Goal: Find specific page/section: Find specific page/section

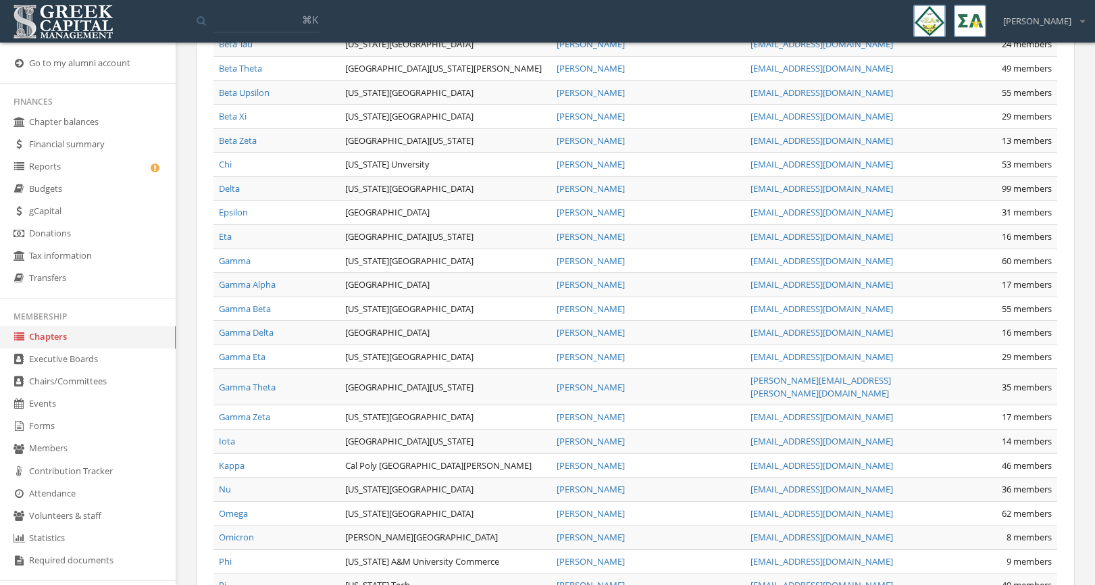
scroll to position [1115, 0]
click at [240, 349] on link "Gamma Eta" at bounding box center [242, 355] width 47 height 12
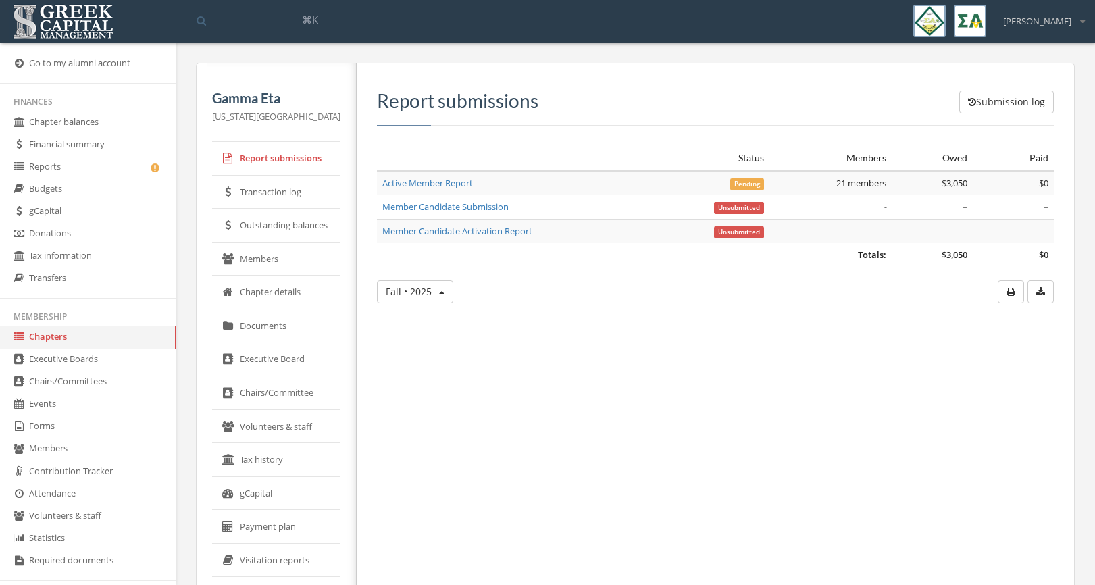
click at [253, 260] on link "Members" at bounding box center [276, 259] width 128 height 34
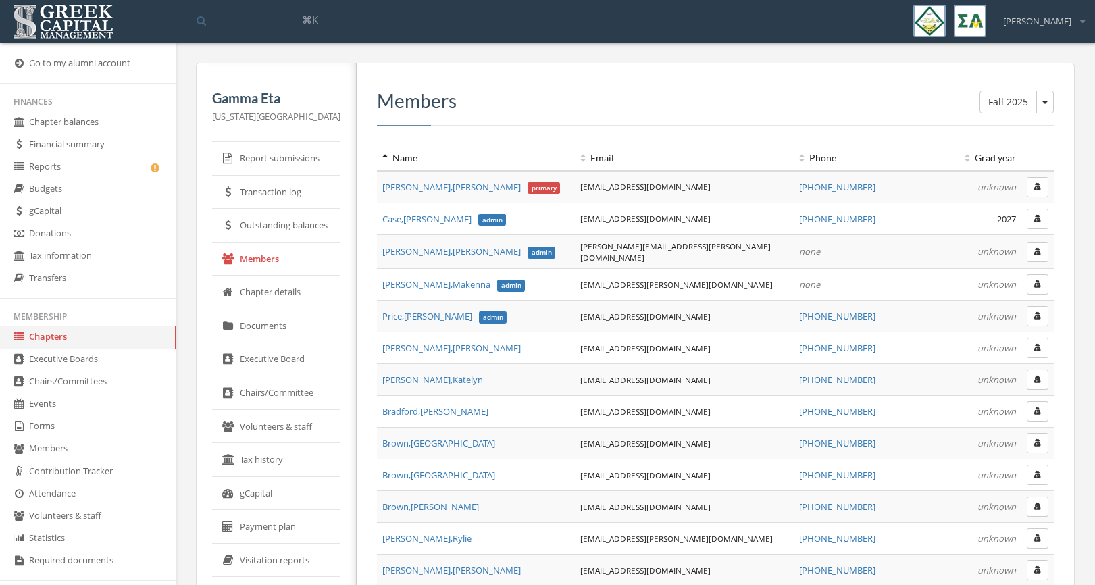
click at [265, 358] on link "Executive Board" at bounding box center [276, 359] width 128 height 34
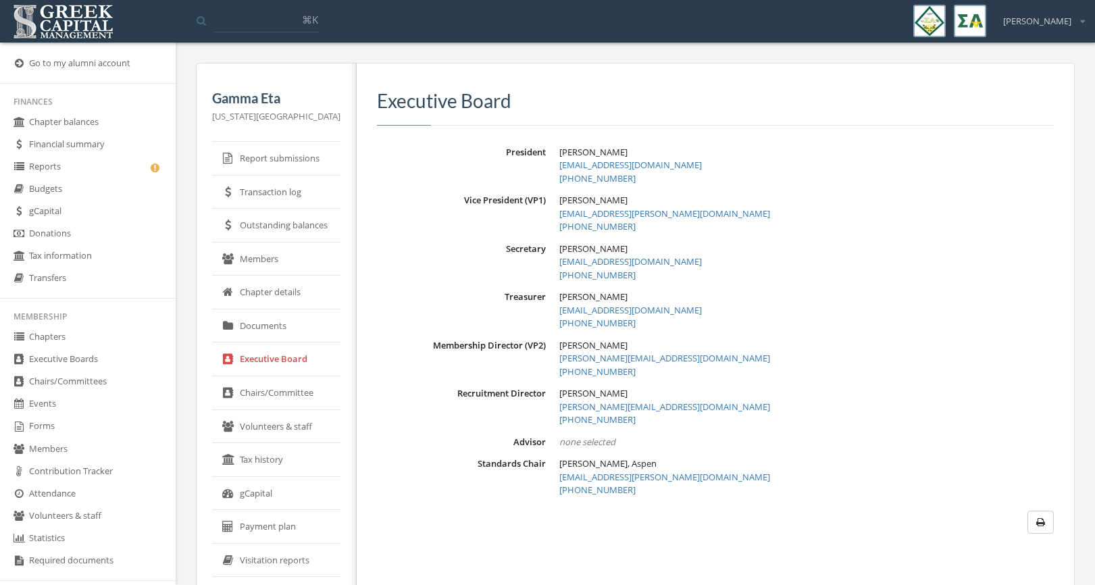
click at [256, 257] on link "Members" at bounding box center [276, 259] width 128 height 34
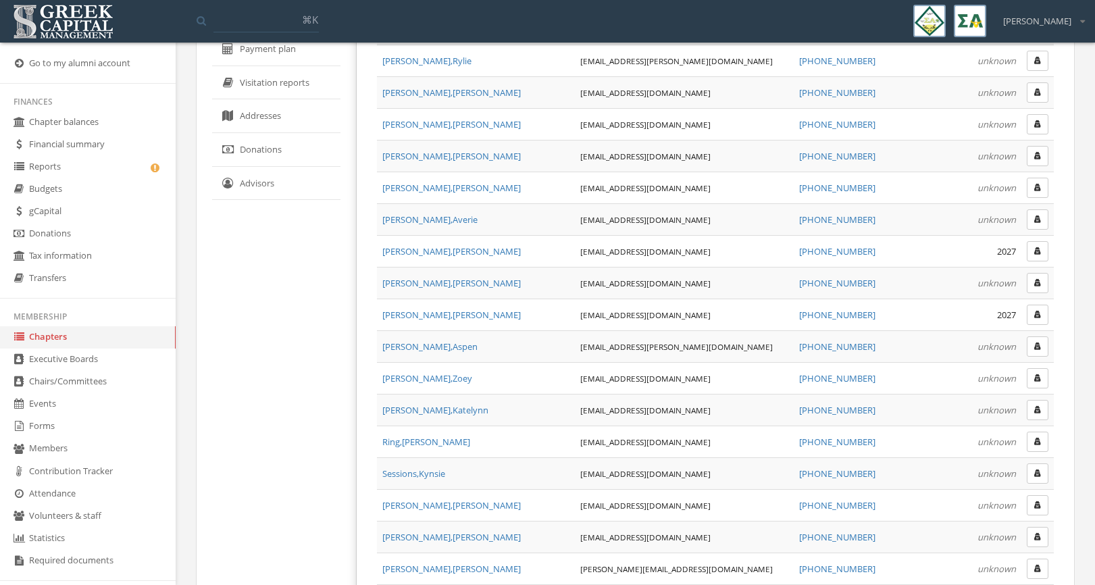
scroll to position [592, 0]
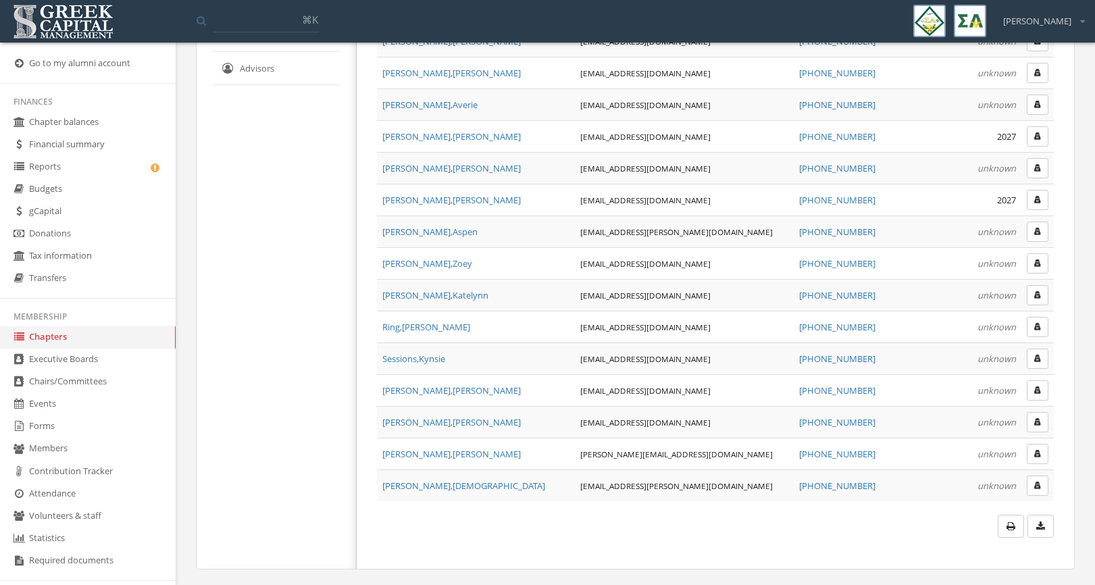
click at [1035, 451] on icon "button" at bounding box center [1037, 454] width 7 height 8
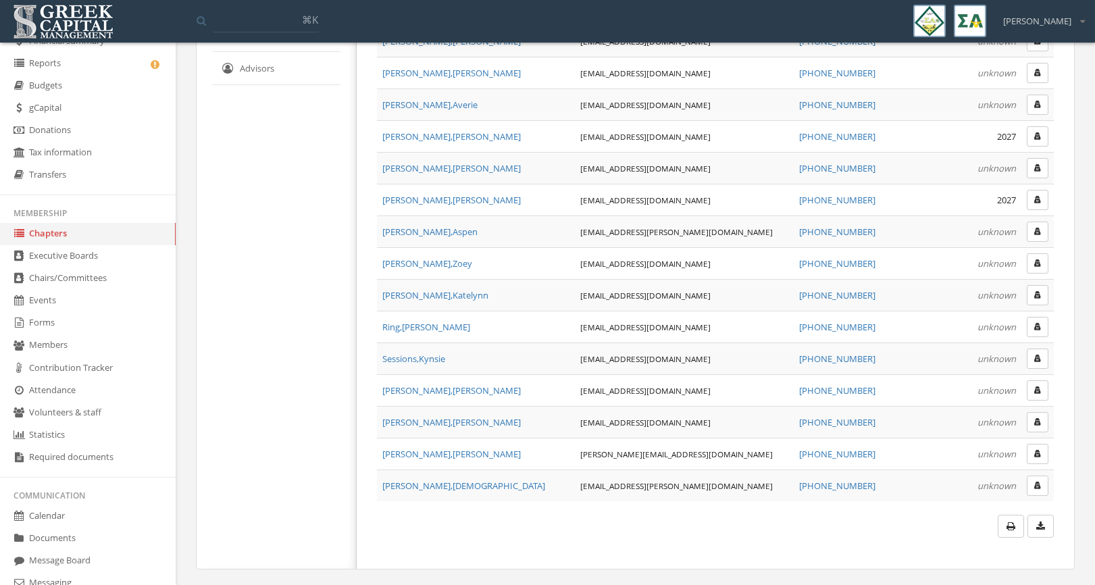
scroll to position [105, 0]
click at [47, 315] on link "Forms" at bounding box center [88, 322] width 176 height 22
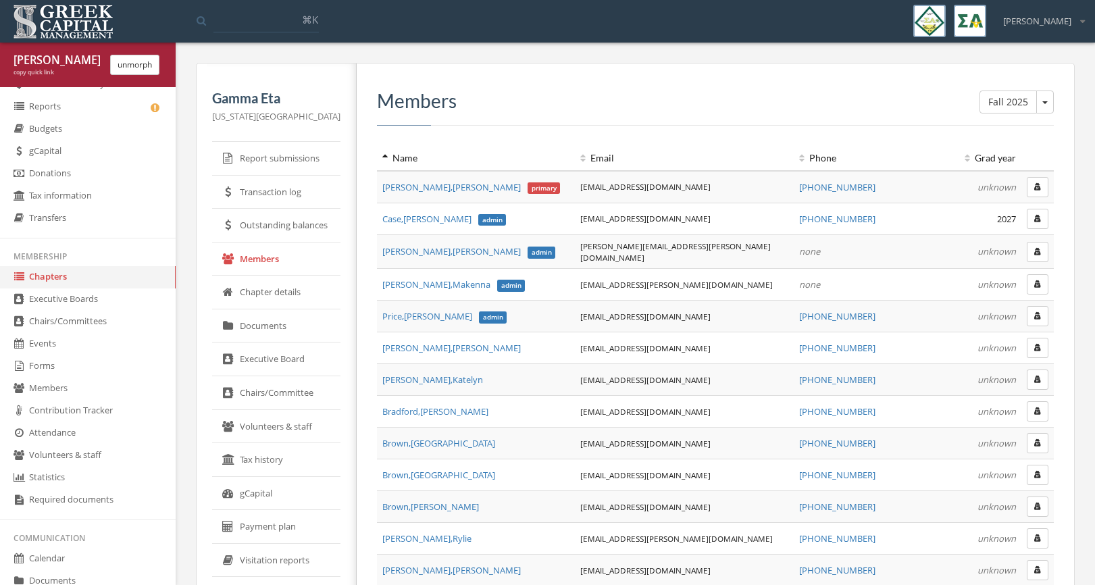
click at [132, 73] on button "unmorph" at bounding box center [134, 65] width 49 height 20
